Goal: Information Seeking & Learning: Learn about a topic

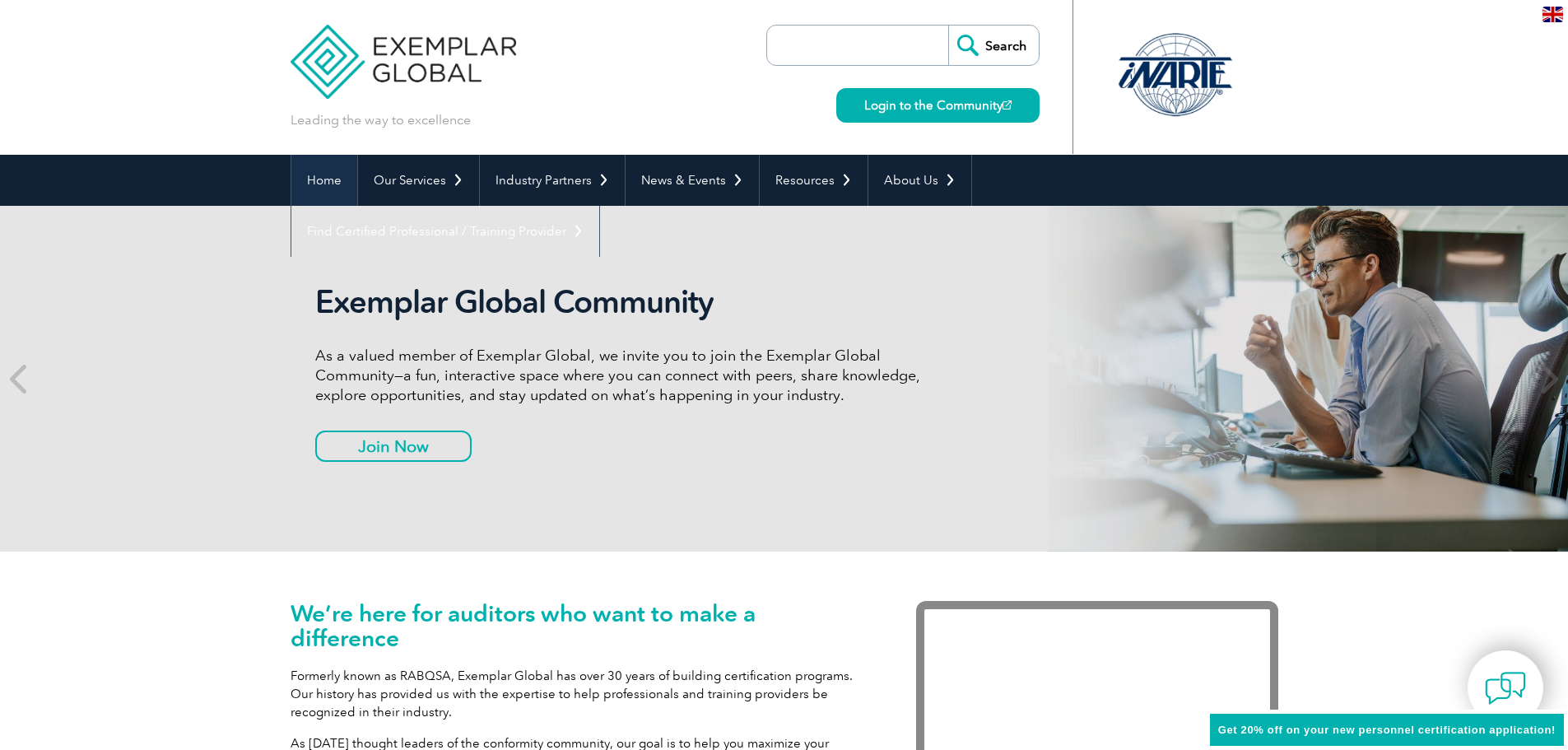
click at [320, 186] on link "Home" at bounding box center [324, 180] width 66 height 52
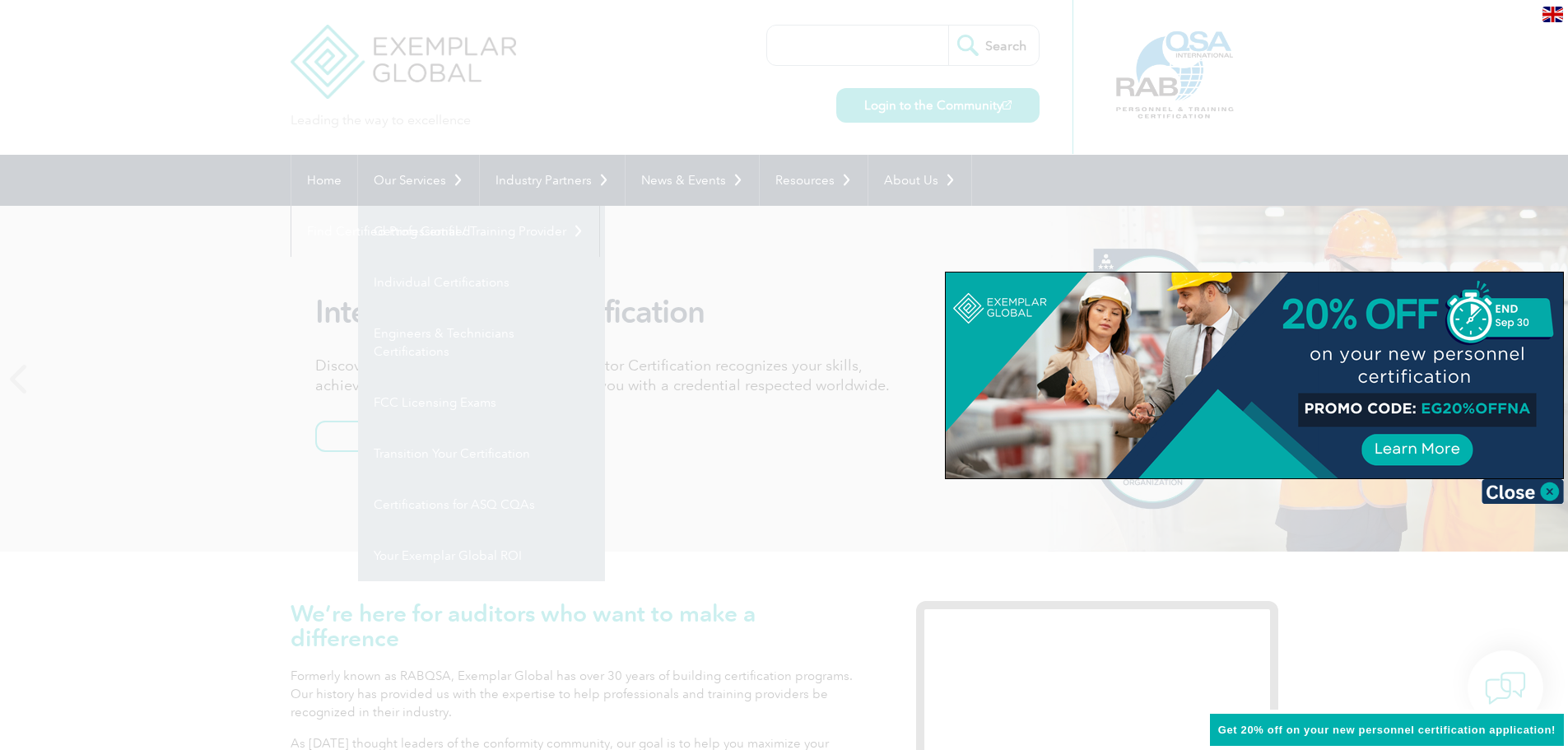
click at [752, 449] on div at bounding box center [784, 375] width 1568 height 750
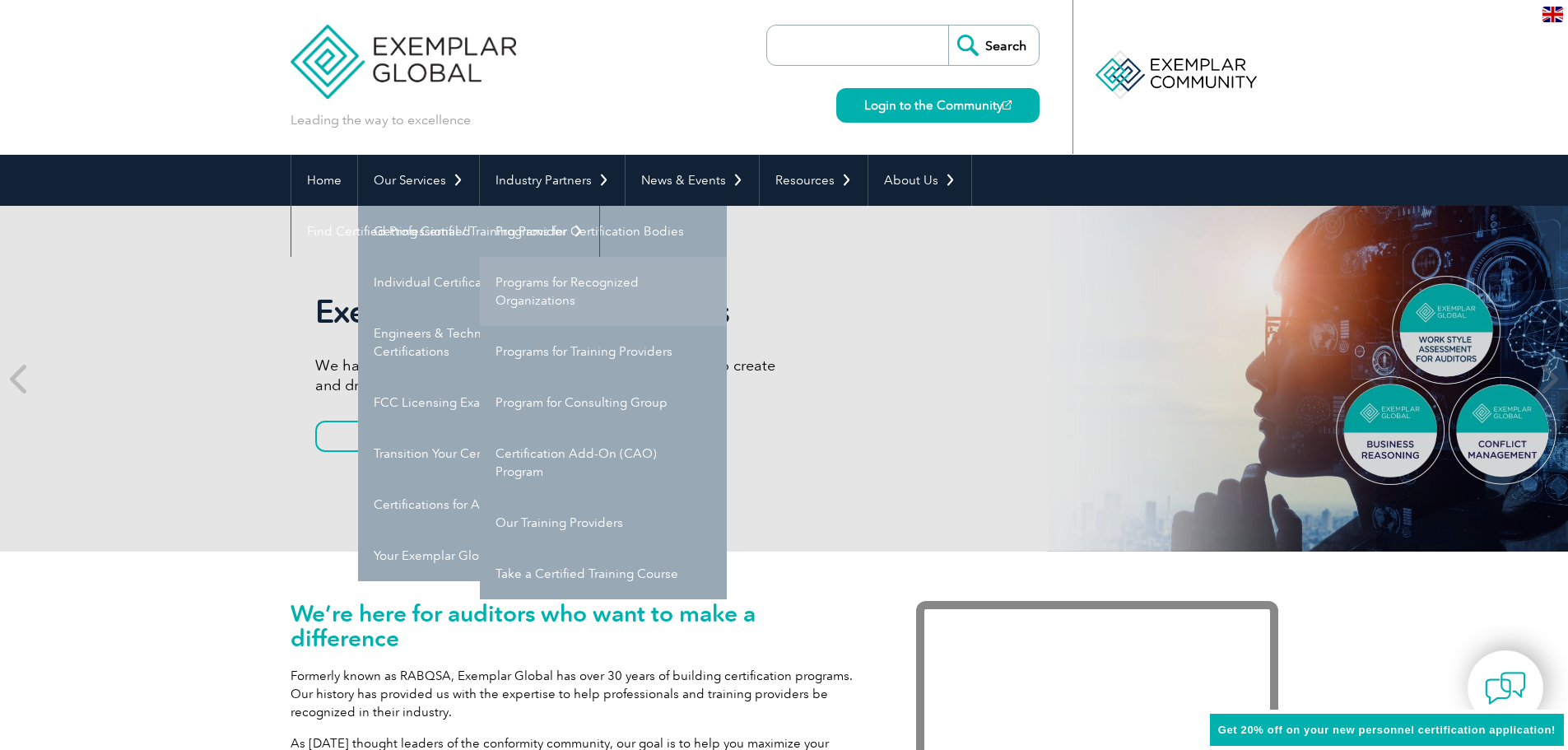
click at [532, 286] on link "Programs for Recognized Organizations" at bounding box center [603, 291] width 247 height 70
